Goal: Task Accomplishment & Management: Manage account settings

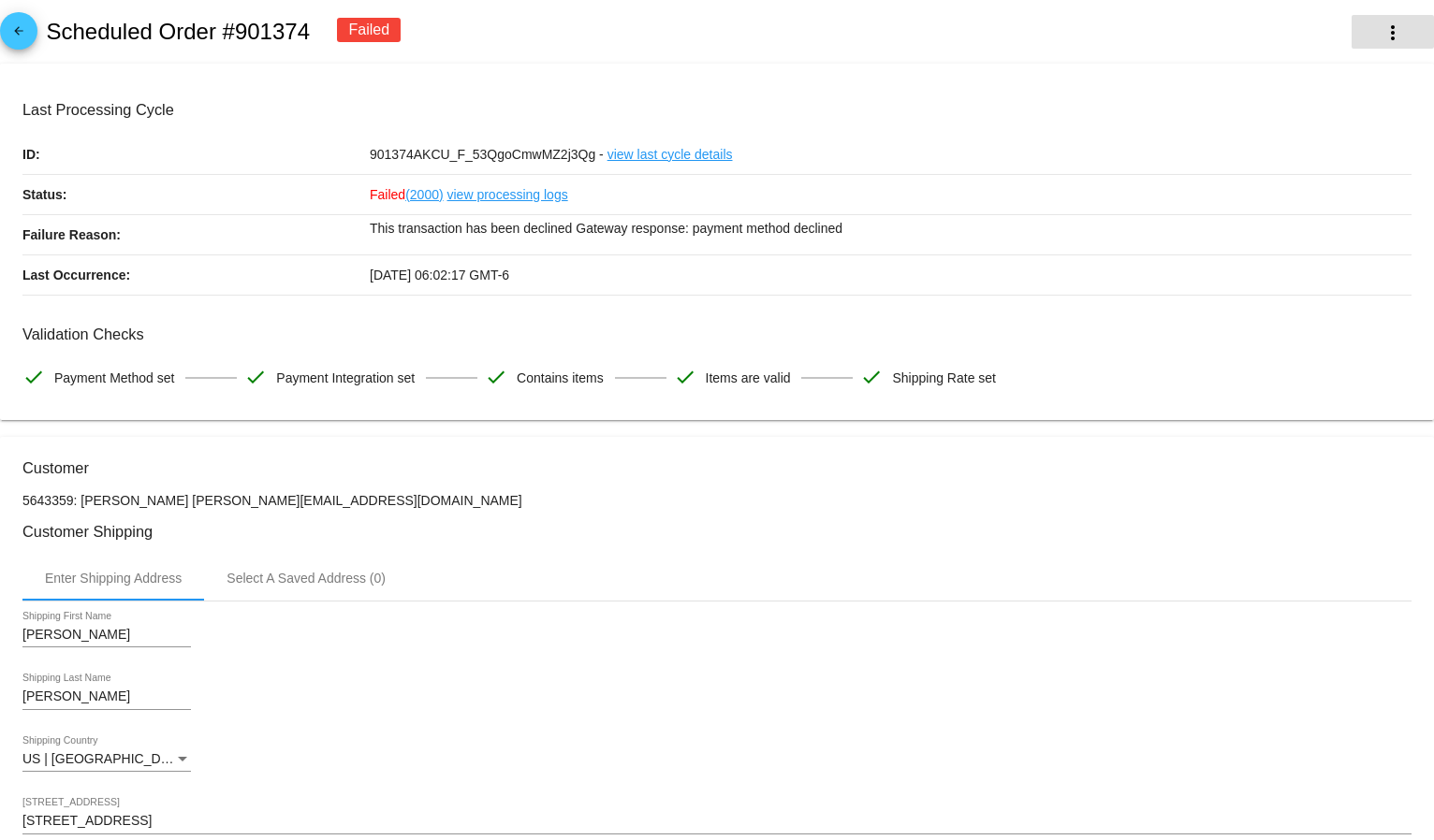
click at [1382, 29] on mat-icon "more_vert" at bounding box center [1393, 33] width 23 height 23
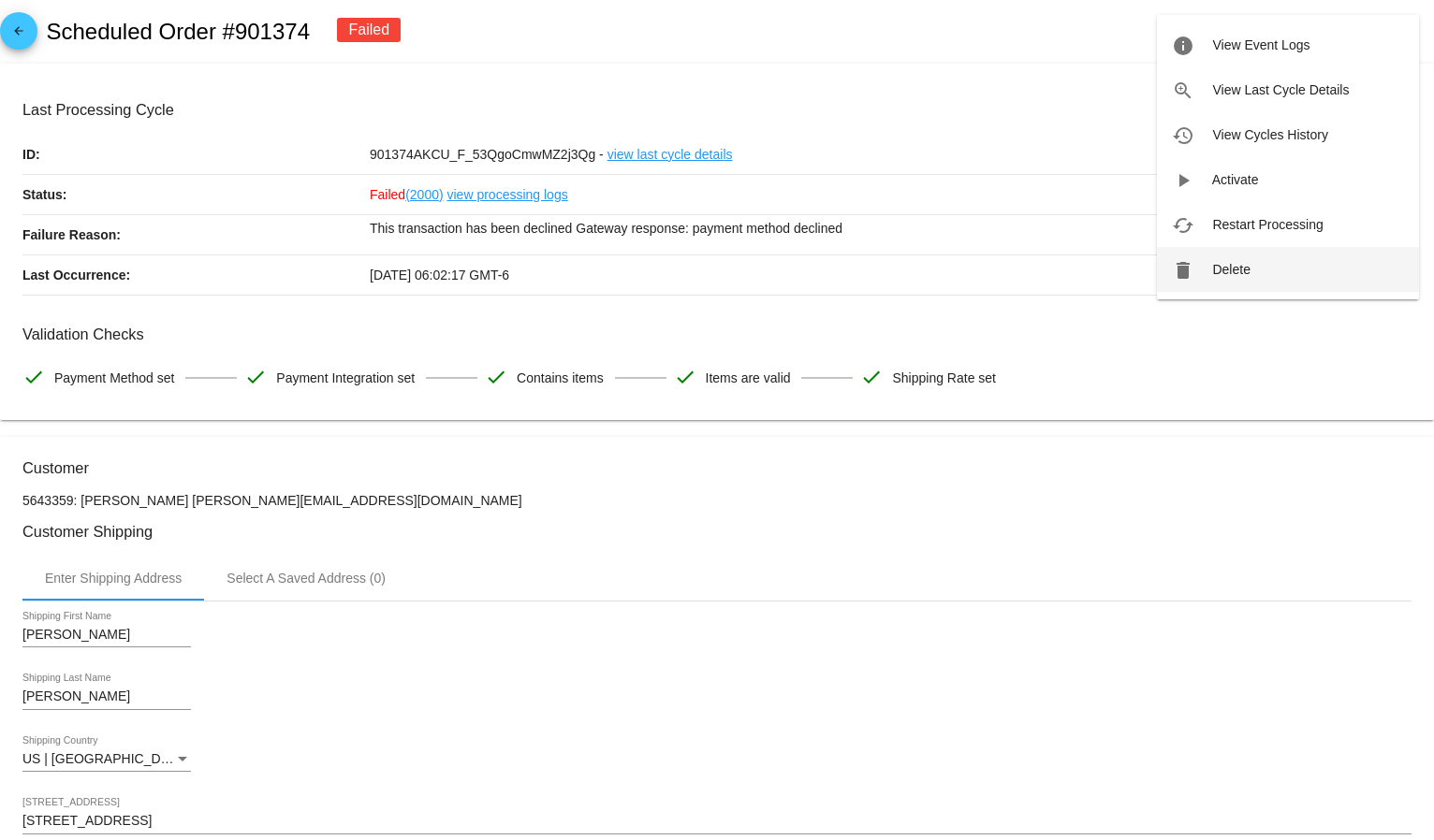
click at [1248, 258] on button "delete Delete" at bounding box center [1287, 269] width 262 height 45
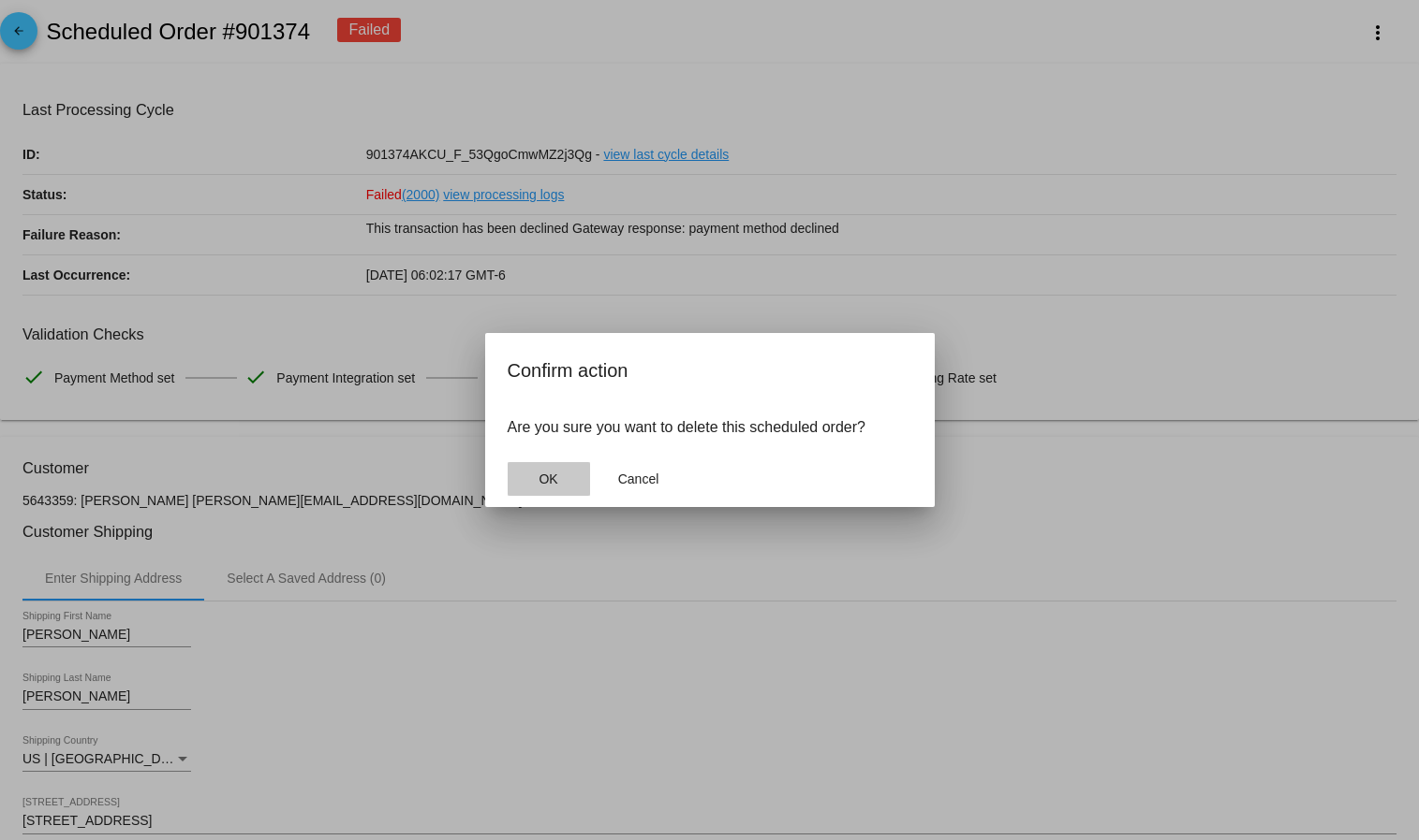
click at [551, 487] on button "OK" at bounding box center [548, 479] width 83 height 33
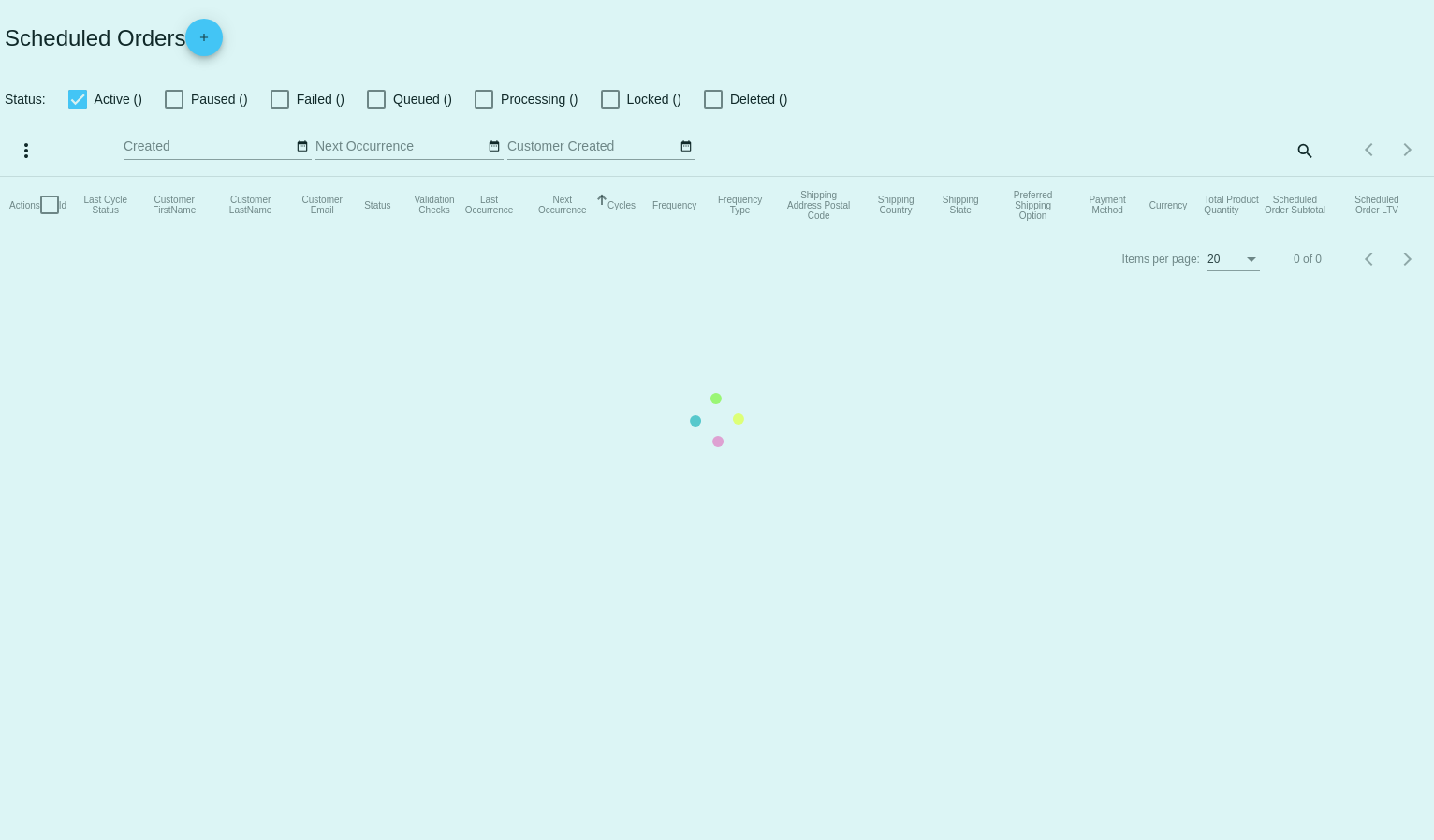
checkbox input "true"
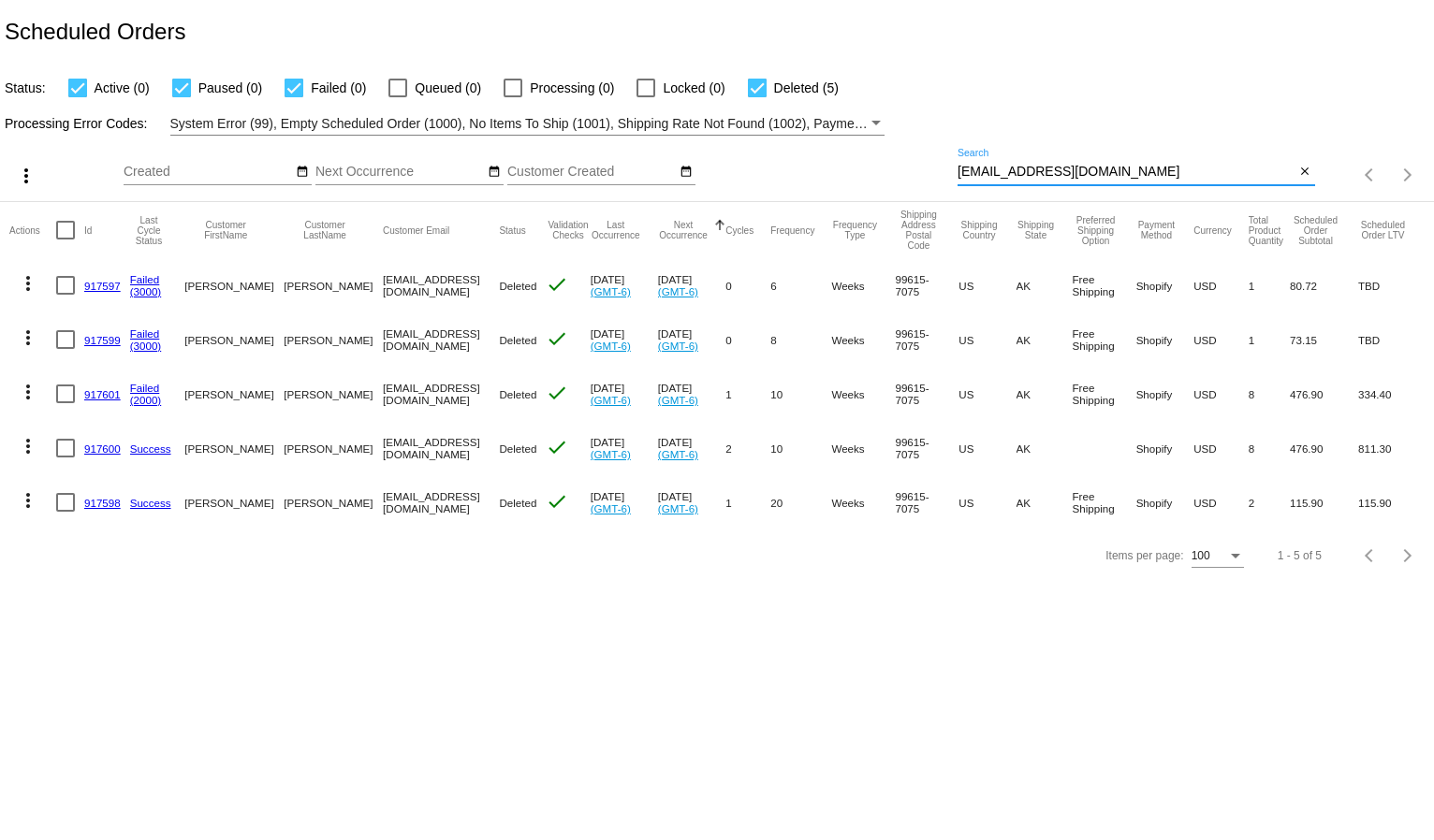
click at [1048, 165] on input "[EMAIL_ADDRESS][DOMAIN_NAME]" at bounding box center [1126, 172] width 338 height 15
paste input "[EMAIL_ADDRESS]"
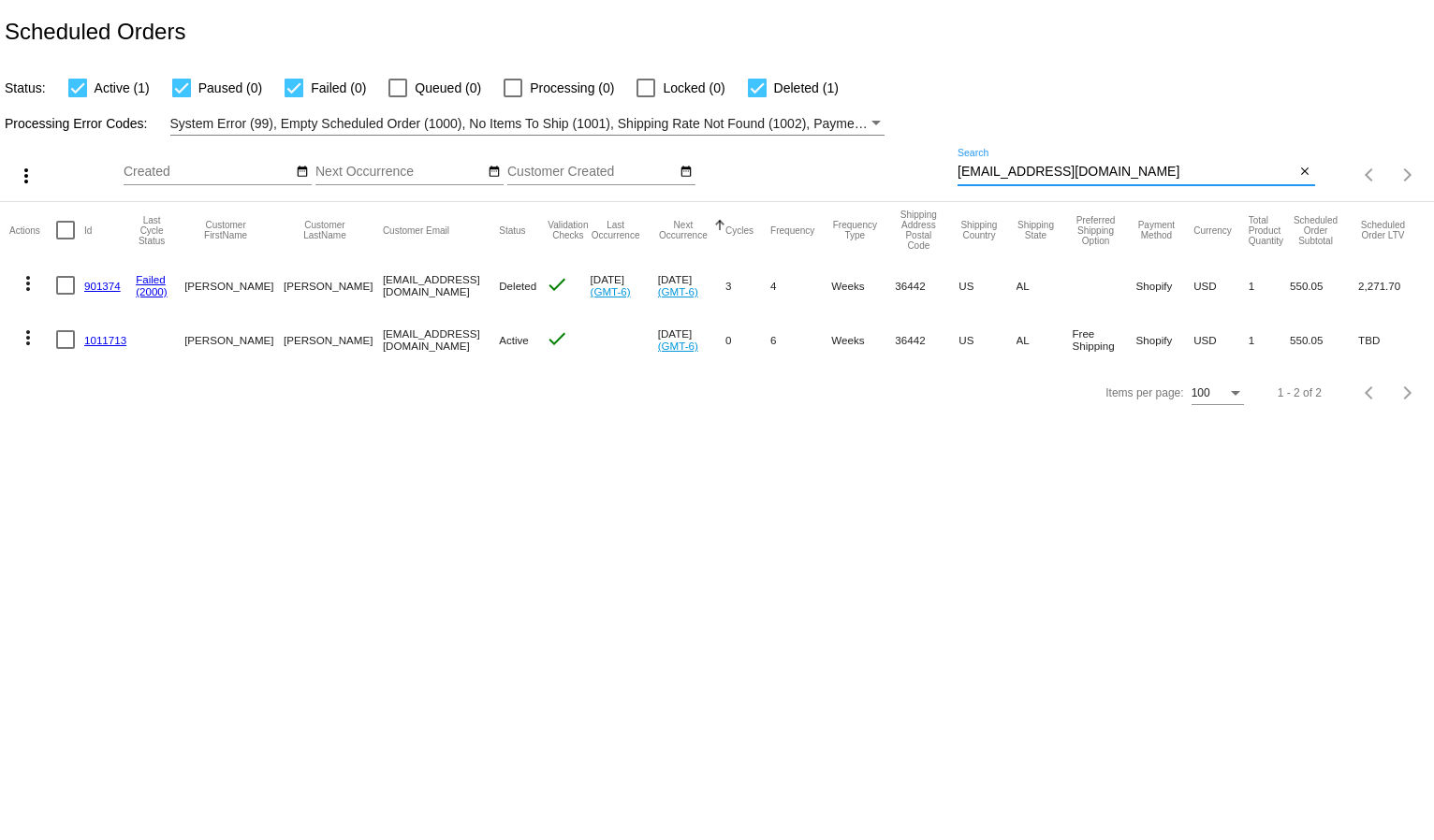
type input "[EMAIL_ADDRESS][DOMAIN_NAME]"
